Goal: Check status

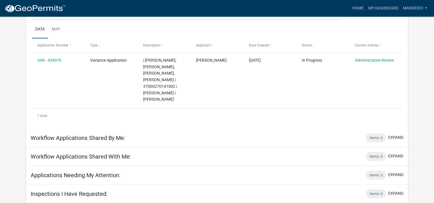
scroll to position [42, 0]
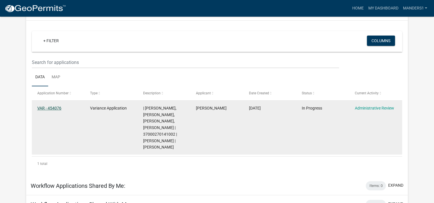
click at [50, 106] on link "VAR - 454076" at bounding box center [49, 108] width 24 height 5
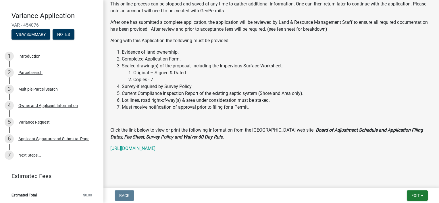
scroll to position [44, 0]
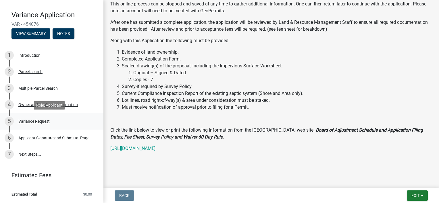
click at [29, 122] on div "Variance Request" at bounding box center [33, 121] width 31 height 4
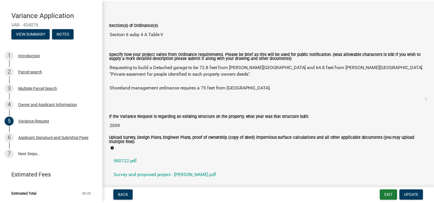
scroll to position [0, 0]
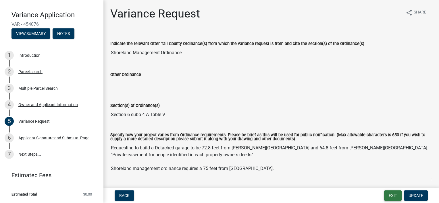
click at [391, 195] on button "Exit" at bounding box center [393, 196] width 18 height 10
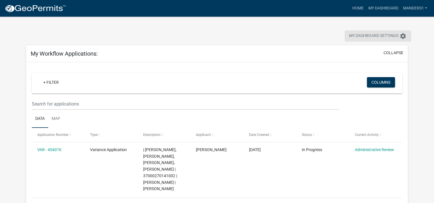
click at [404, 34] on icon "settings" at bounding box center [403, 36] width 7 height 7
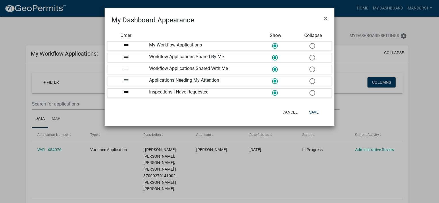
click at [403, 33] on ngb-modal-window "My Dashboard Appearance × Order Show Collapse drag_handle My Workflow Applicati…" at bounding box center [219, 101] width 439 height 203
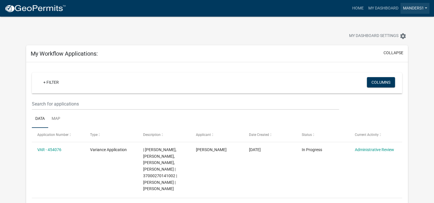
click at [409, 6] on link "manders1" at bounding box center [415, 8] width 29 height 11
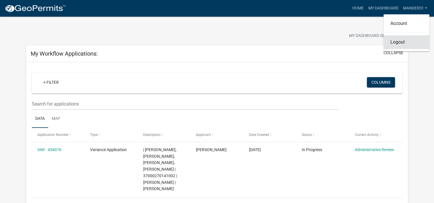
click at [399, 42] on link "Logout" at bounding box center [407, 42] width 46 height 14
